Goal: Transaction & Acquisition: Purchase product/service

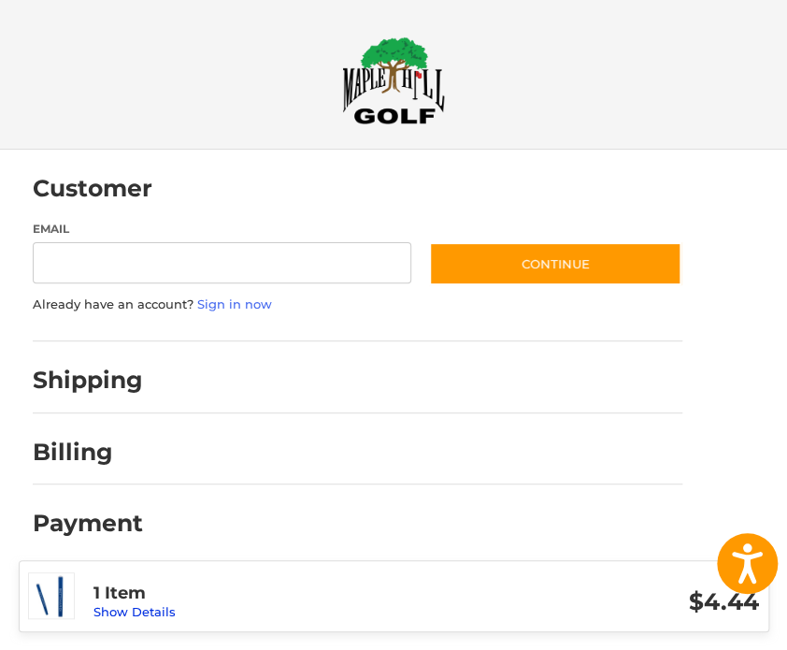
click at [118, 608] on link "Show Details" at bounding box center [134, 611] width 82 height 15
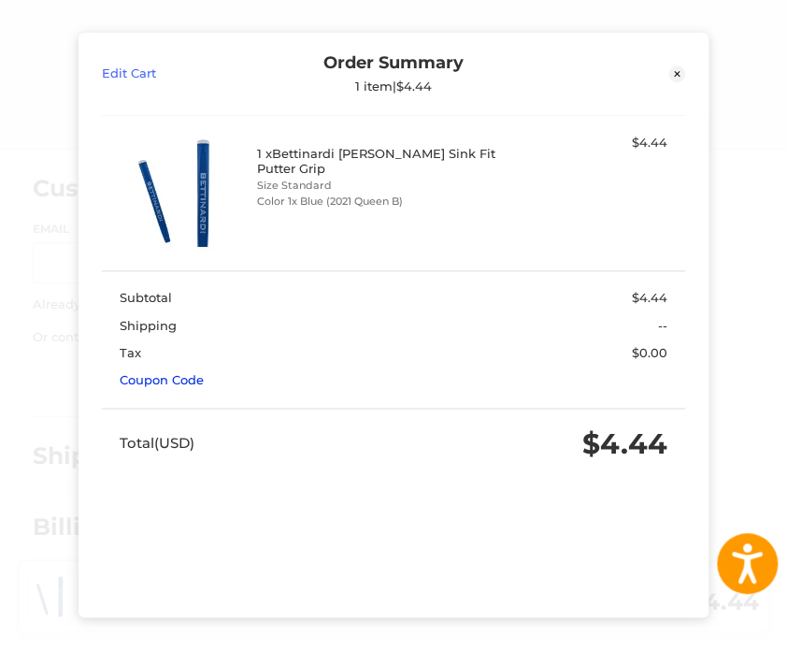
click at [155, 373] on link "Coupon Code" at bounding box center [162, 379] width 84 height 15
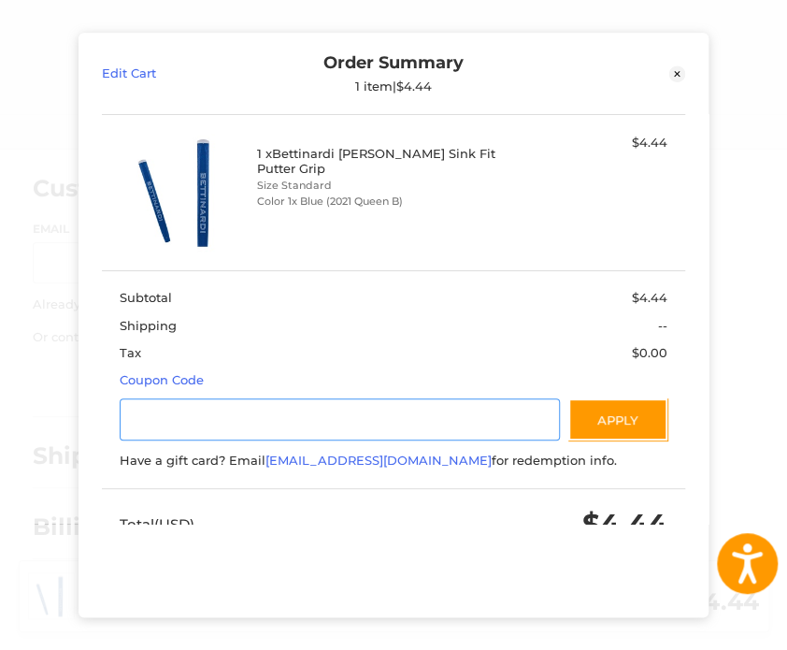
click at [170, 414] on input "Gift Certificate or Coupon Code" at bounding box center [340, 420] width 440 height 42
click at [221, 417] on input "Gift Certificate or Coupon Code" at bounding box center [340, 420] width 440 height 42
paste input "*********"
type input "*********"
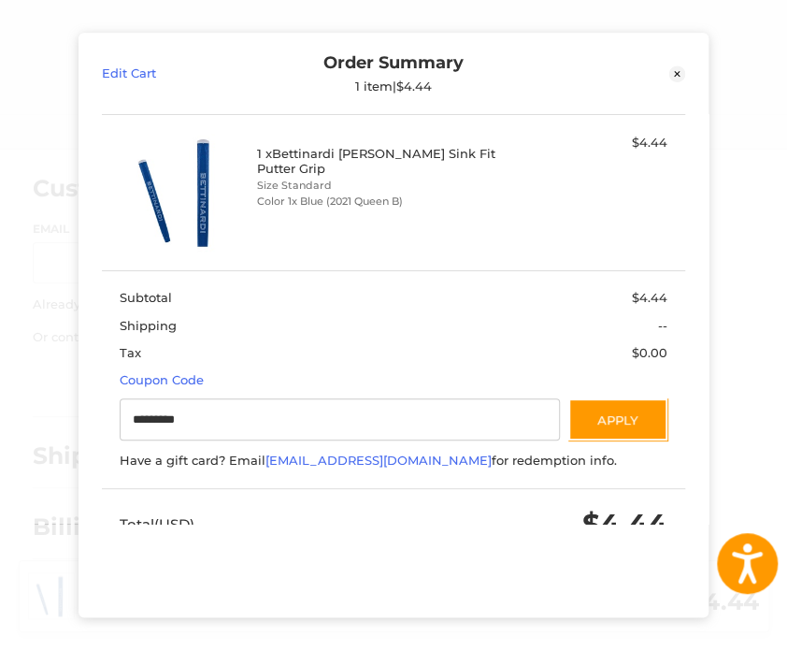
click at [665, 399] on section "Subtotal $4.44 Shipping -- Tax $0.00 Coupon Code Gift Certificate or Coupon Cod…" at bounding box center [394, 379] width 584 height 219
click at [601, 421] on button "Apply" at bounding box center [617, 420] width 99 height 42
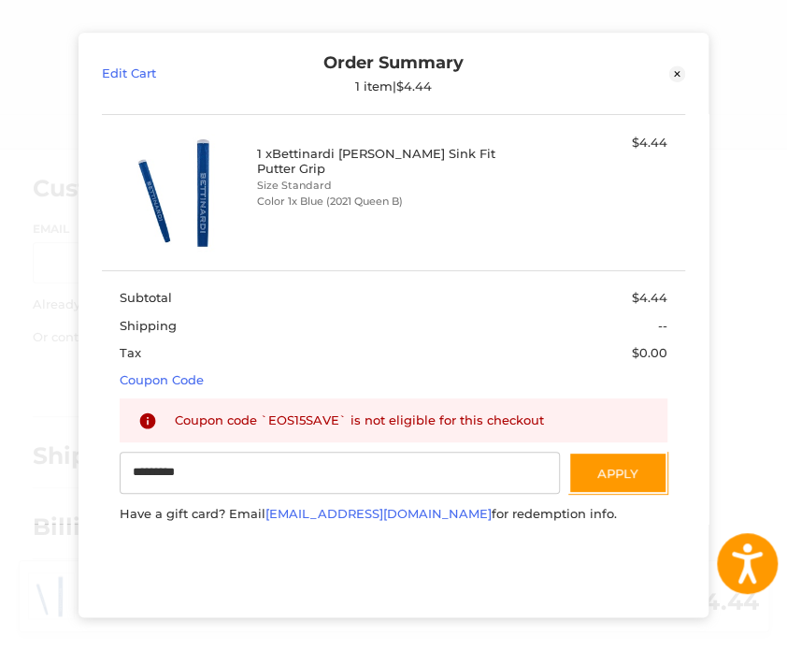
click at [677, 67] on icon at bounding box center [677, 74] width 17 height 17
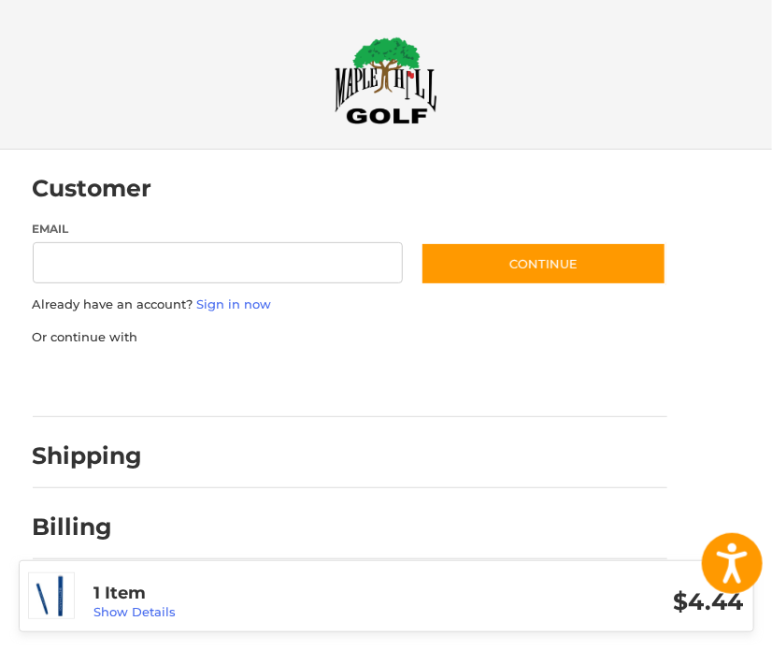
click at [390, 79] on img at bounding box center [386, 80] width 103 height 88
click at [122, 615] on link "Show Details" at bounding box center [134, 611] width 82 height 15
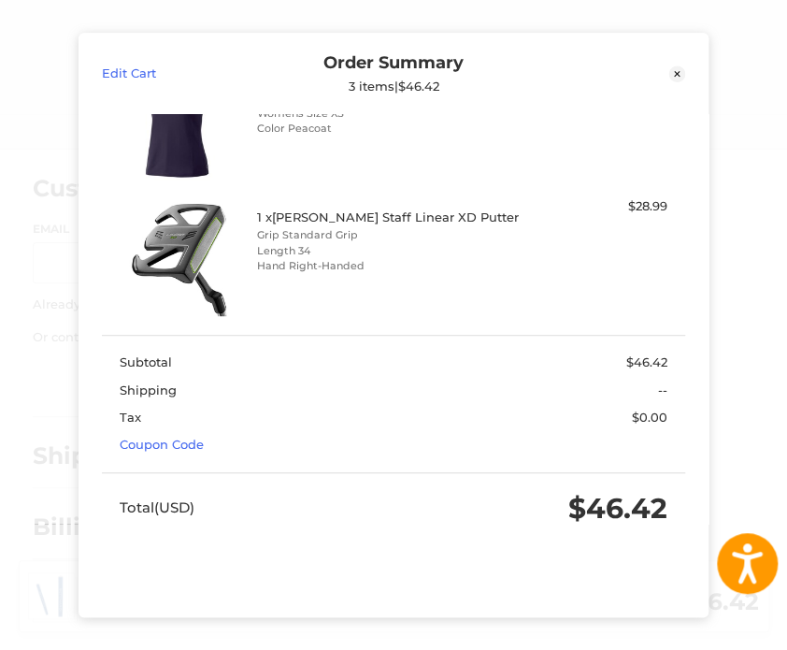
scroll to position [217, 0]
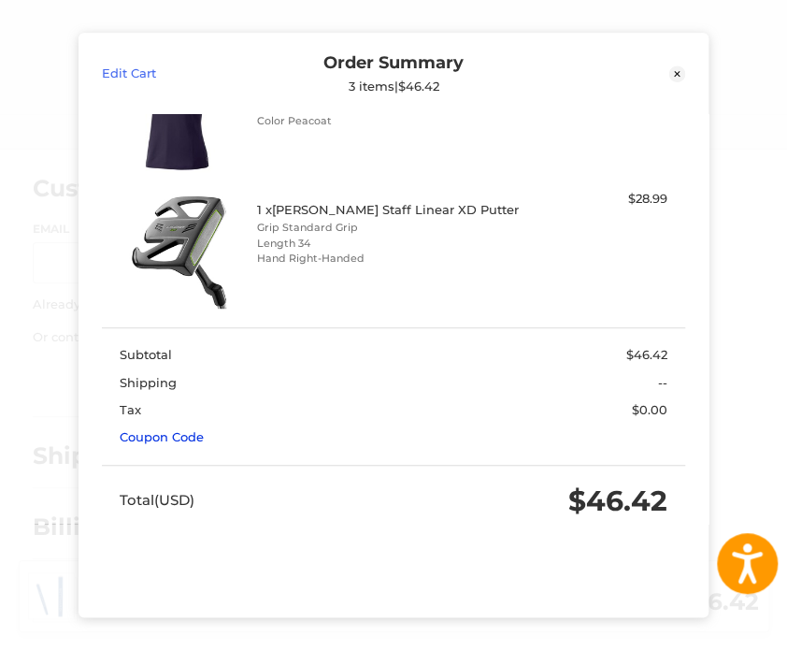
click at [156, 429] on link "Coupon Code" at bounding box center [162, 436] width 84 height 15
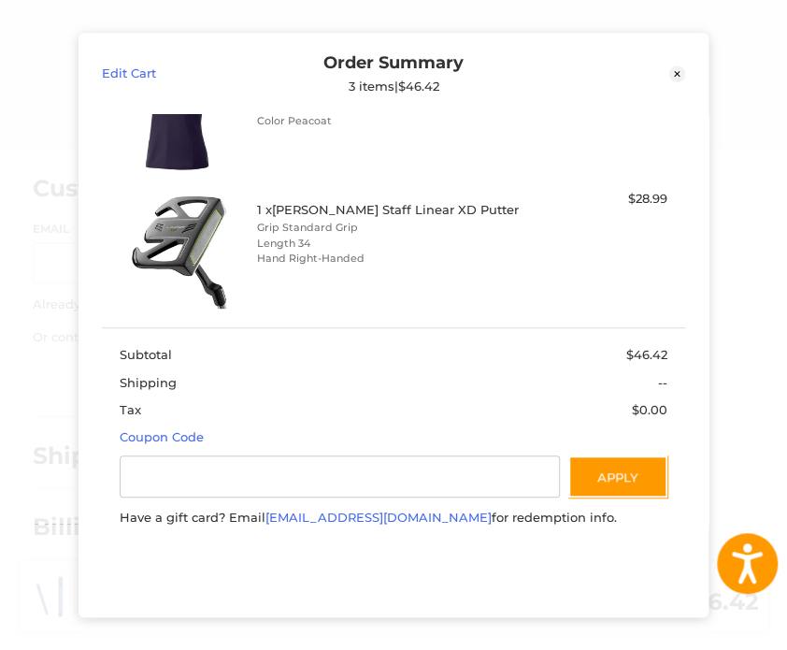
click at [228, 441] on section "Subtotal $46.42 Shipping -- Tax $0.00 Coupon Code Gift Certificate or Coupon Co…" at bounding box center [394, 436] width 584 height 219
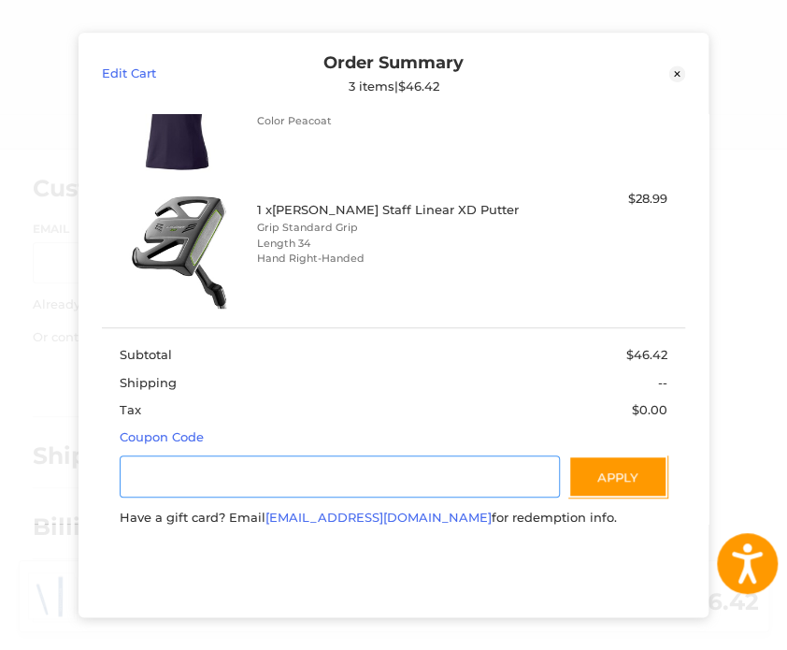
paste input "*********"
click at [228, 456] on input "Gift Certificate or Coupon Code" at bounding box center [340, 477] width 440 height 42
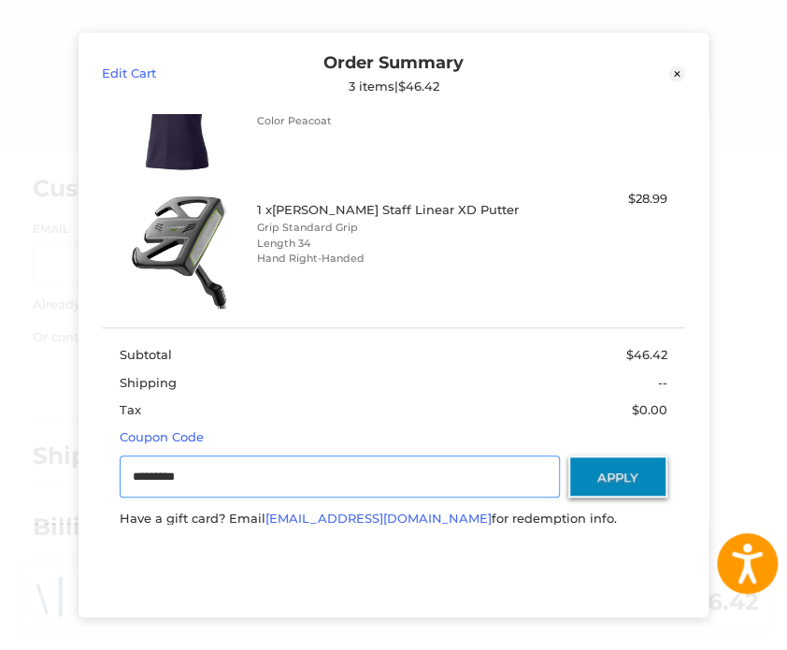
type input "*********"
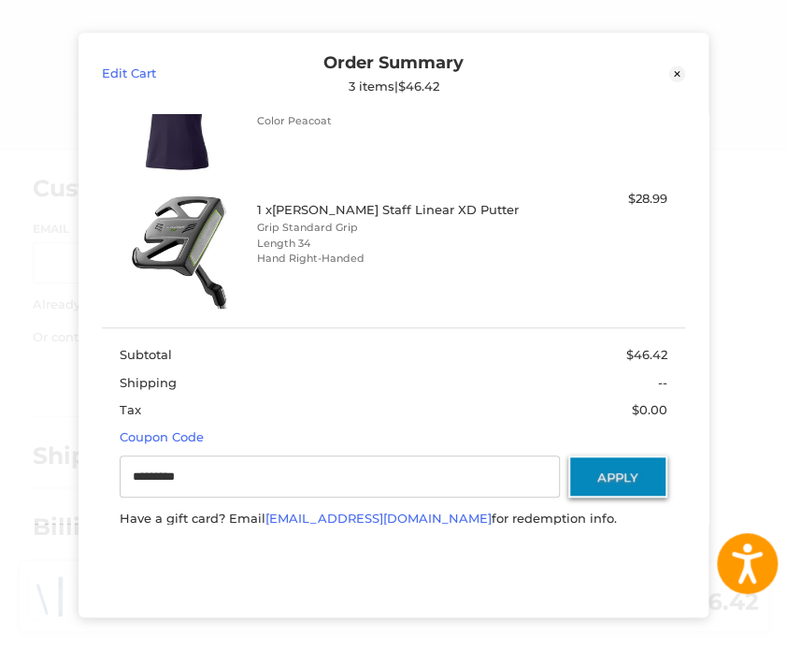
click at [600, 456] on button "Apply" at bounding box center [617, 477] width 99 height 42
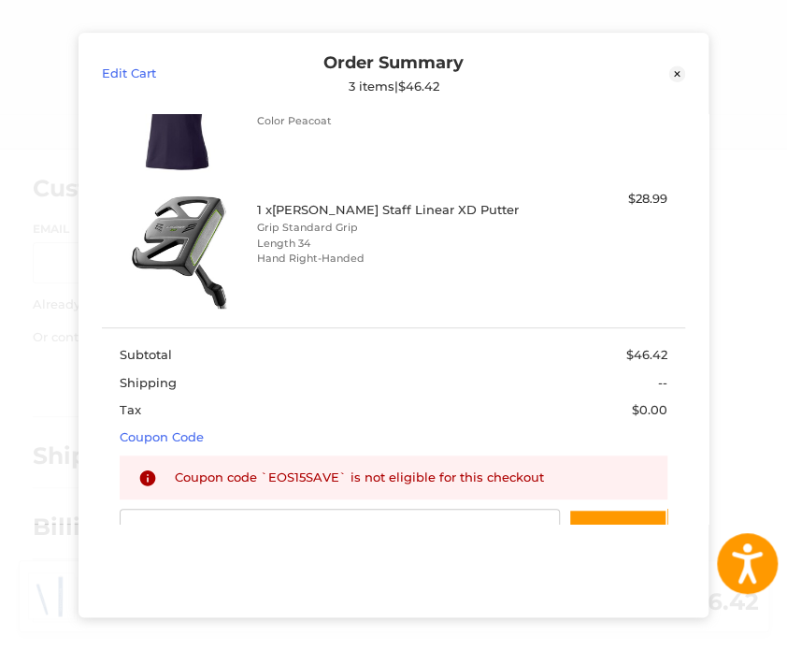
click at [295, 474] on div "Coupon code `EOS15SAVE` is not eligible for this checkout" at bounding box center [412, 478] width 474 height 20
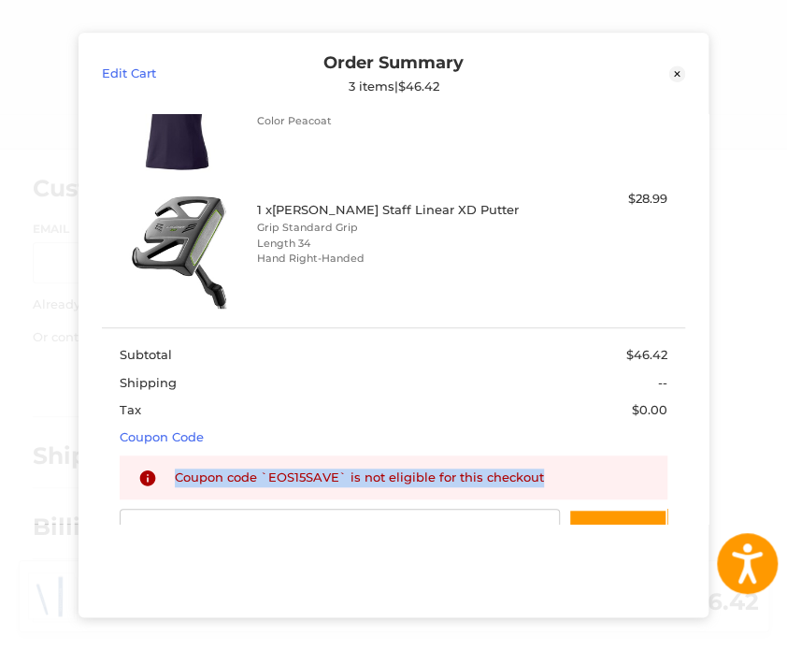
click at [295, 474] on div "Coupon code `EOS15SAVE` is not eligible for this checkout" at bounding box center [412, 478] width 474 height 20
copy div "Coupon code `EOS15SAVE` is not eligible for this checkout"
click at [305, 471] on div "Coupon code `EOS15SAVE` is not eligible for this checkout" at bounding box center [412, 478] width 474 height 20
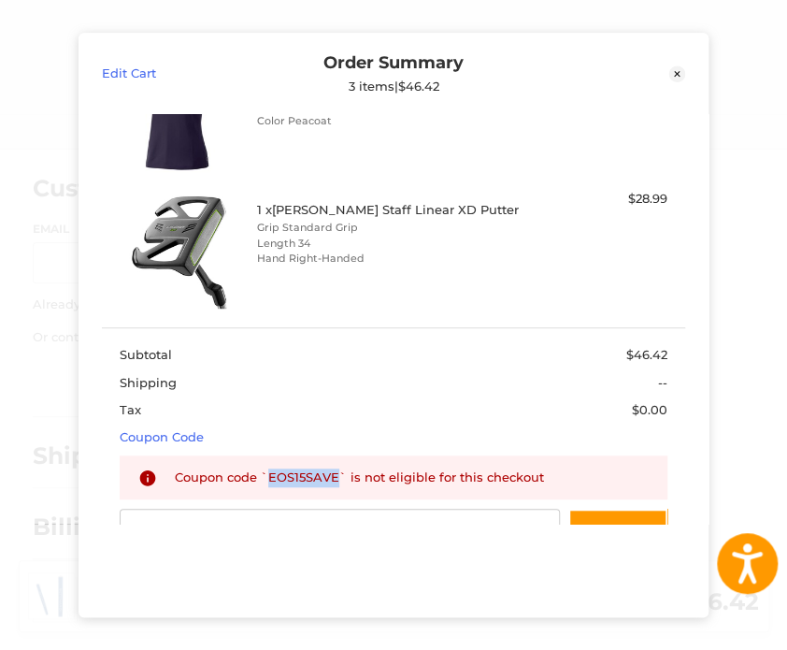
click at [305, 471] on div "Coupon code `EOS15SAVE` is not eligible for this checkout" at bounding box center [412, 478] width 474 height 20
copy div "EOS15SAVE"
